Goal: Check status

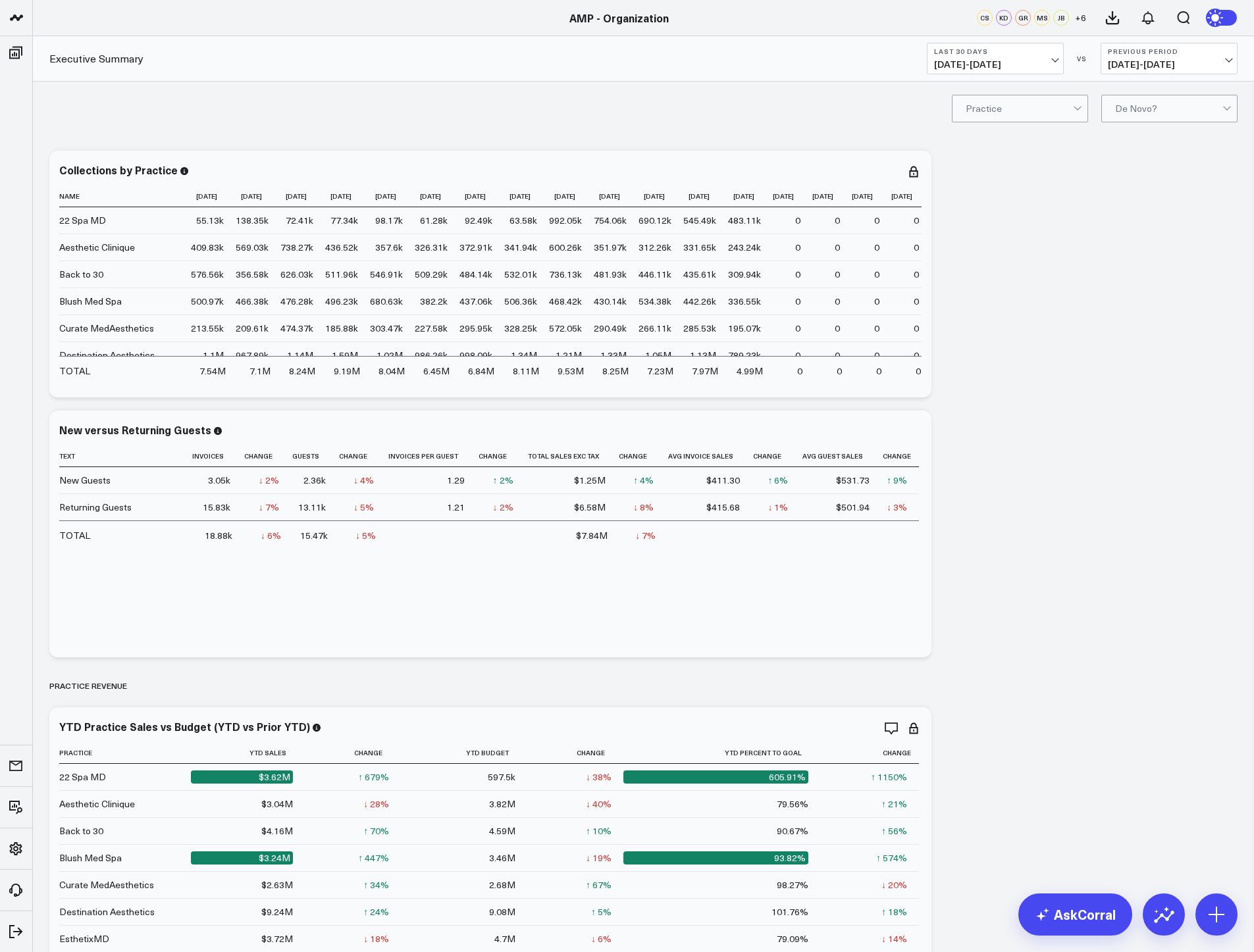
click at [1031, 48] on b "Last 30 Days" at bounding box center [995, 50] width 123 height 8
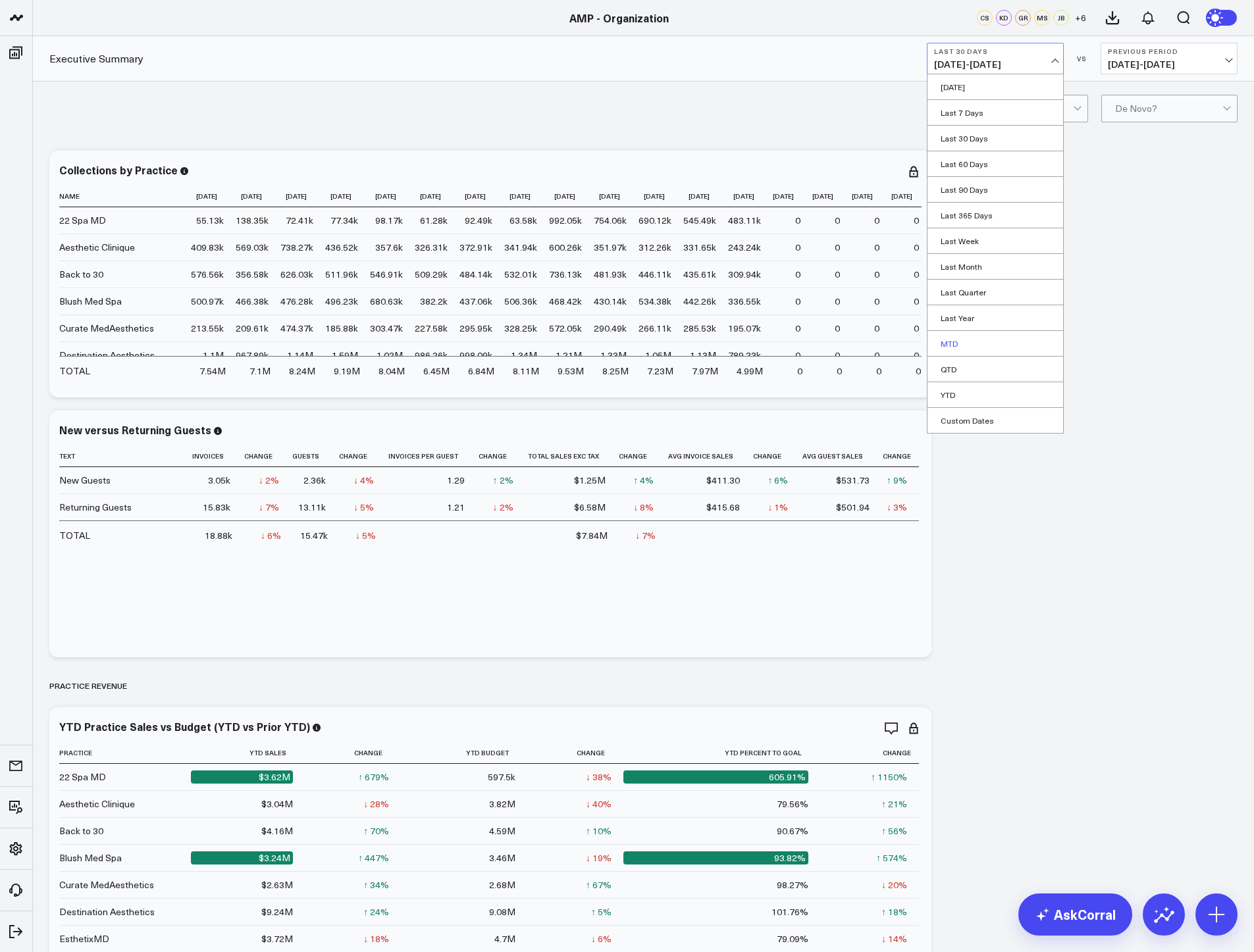
click at [961, 339] on link "MTD" at bounding box center [994, 343] width 135 height 25
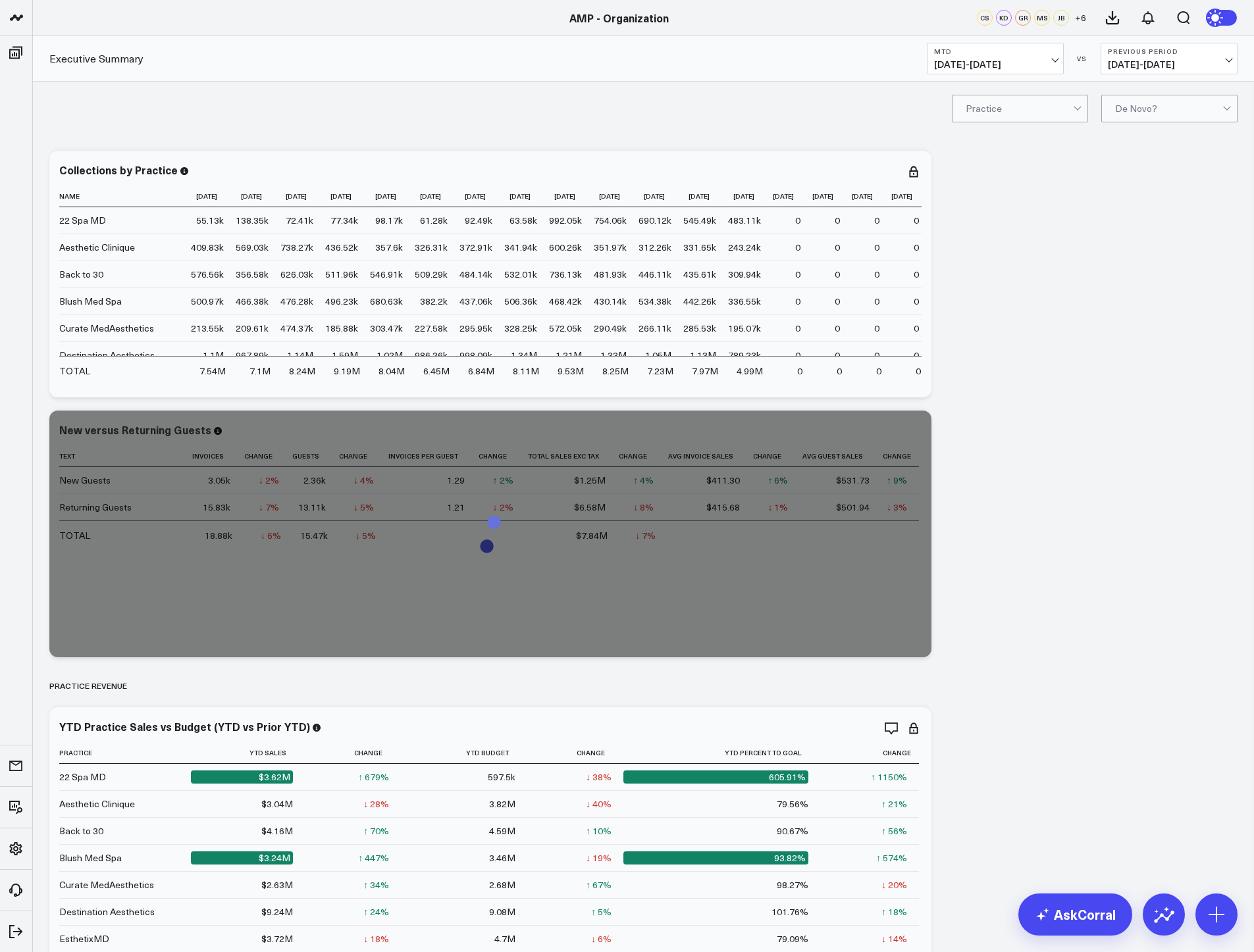
click at [1204, 70] on button "Previous Period [DATE] - [DATE]" at bounding box center [1168, 59] width 137 height 32
click at [1154, 136] on link "YoY" at bounding box center [1168, 139] width 135 height 25
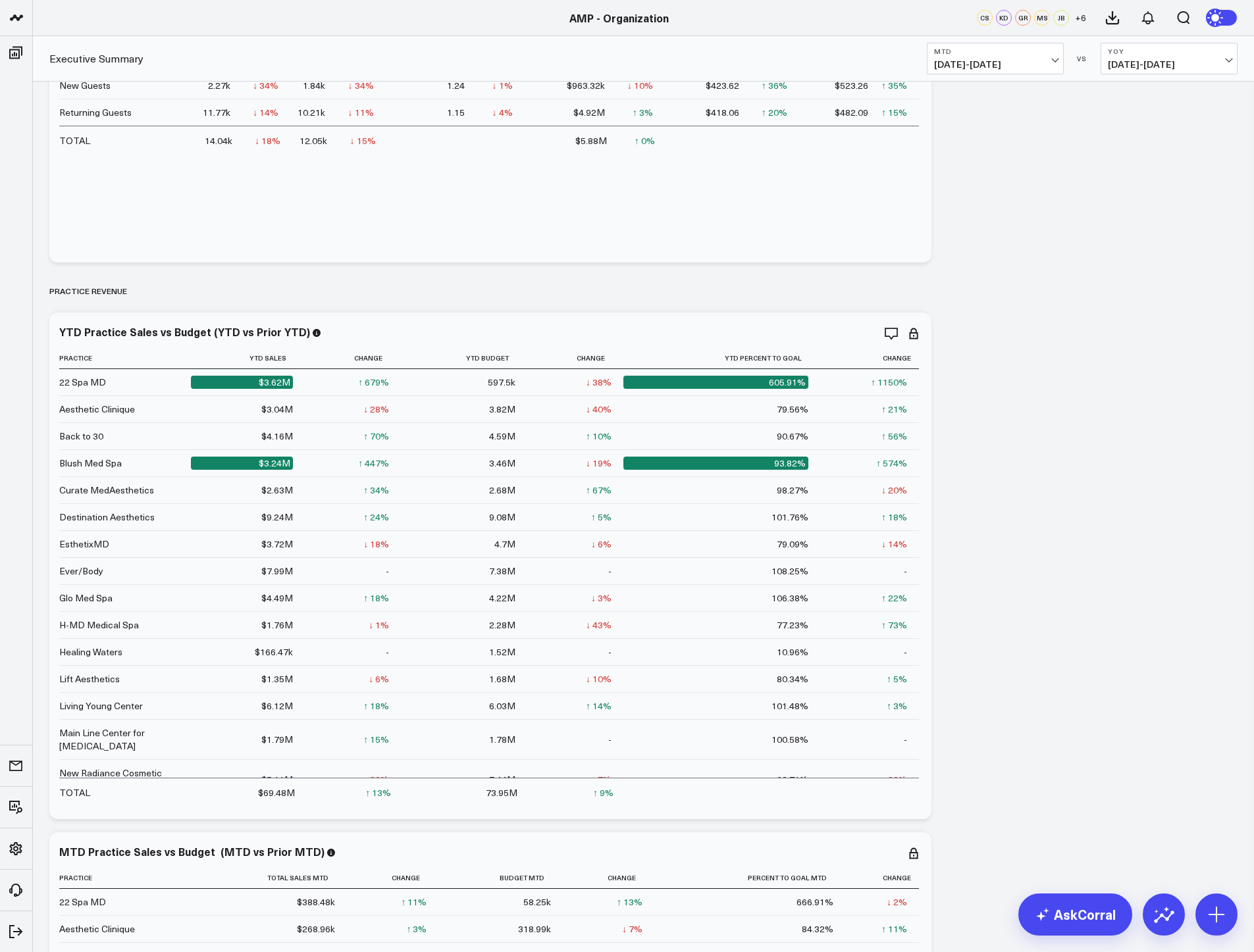
scroll to position [65, 0]
